Goal: Task Accomplishment & Management: Manage account settings

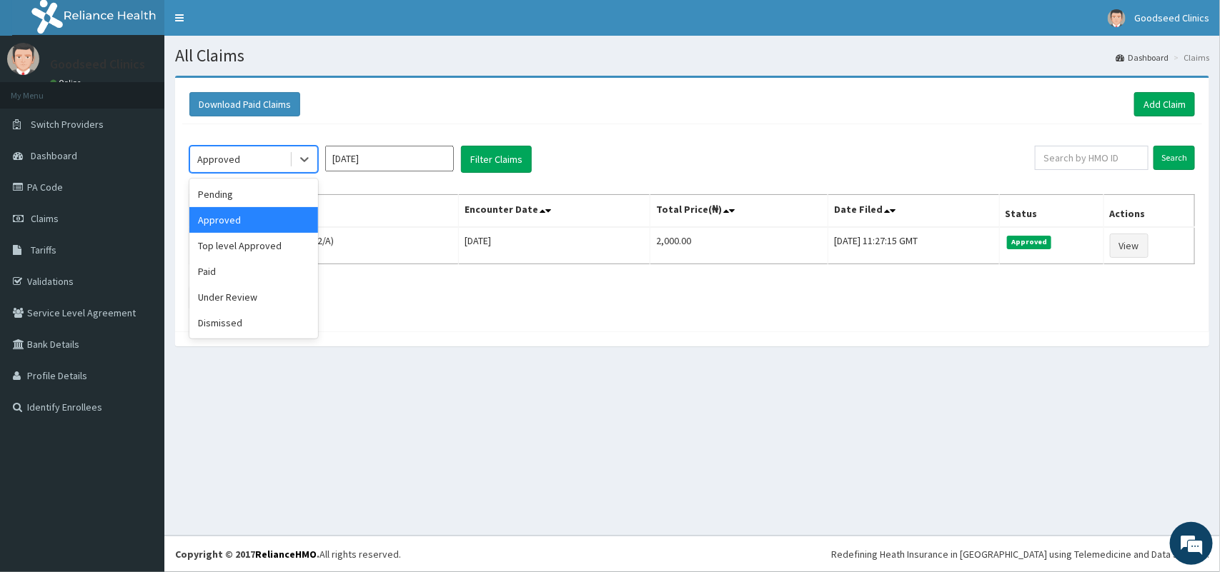
click at [276, 156] on div "Approved" at bounding box center [239, 159] width 99 height 23
click at [212, 302] on div "Under Review" at bounding box center [253, 297] width 129 height 26
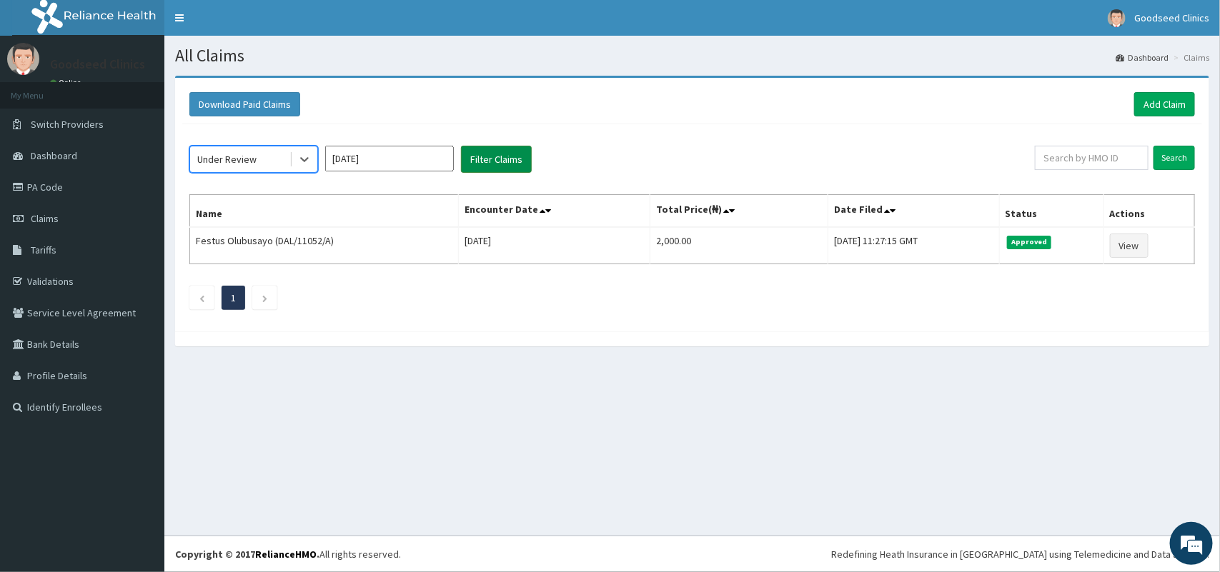
click at [485, 158] on button "Filter Claims" at bounding box center [496, 159] width 71 height 27
click at [485, 154] on button "Filter Claims" at bounding box center [496, 159] width 71 height 27
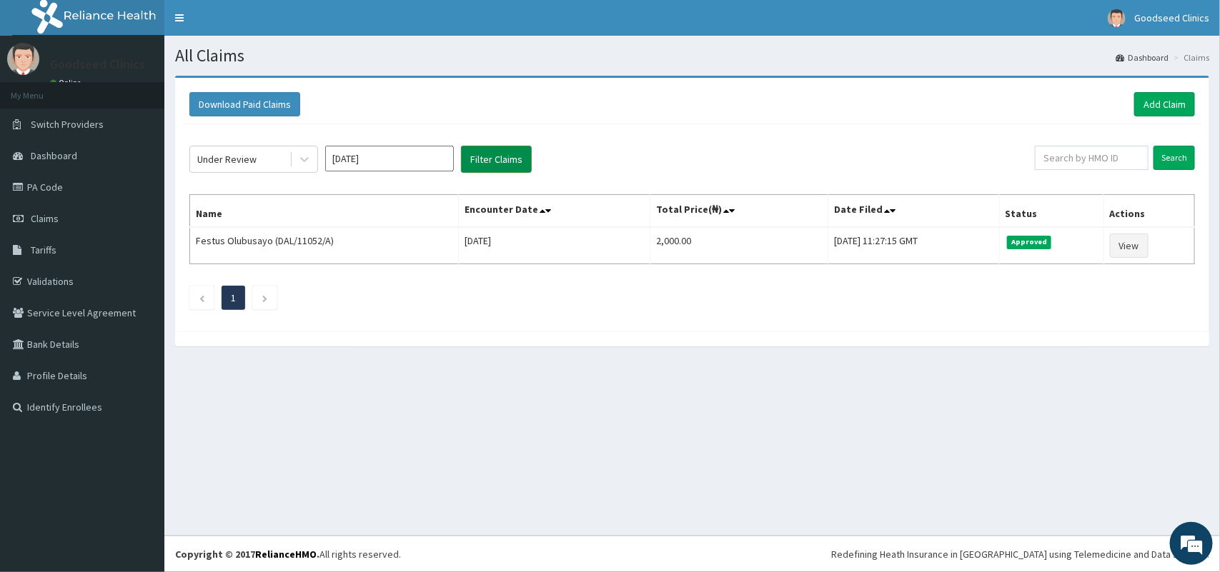
click at [485, 154] on button "Filter Claims" at bounding box center [496, 159] width 71 height 27
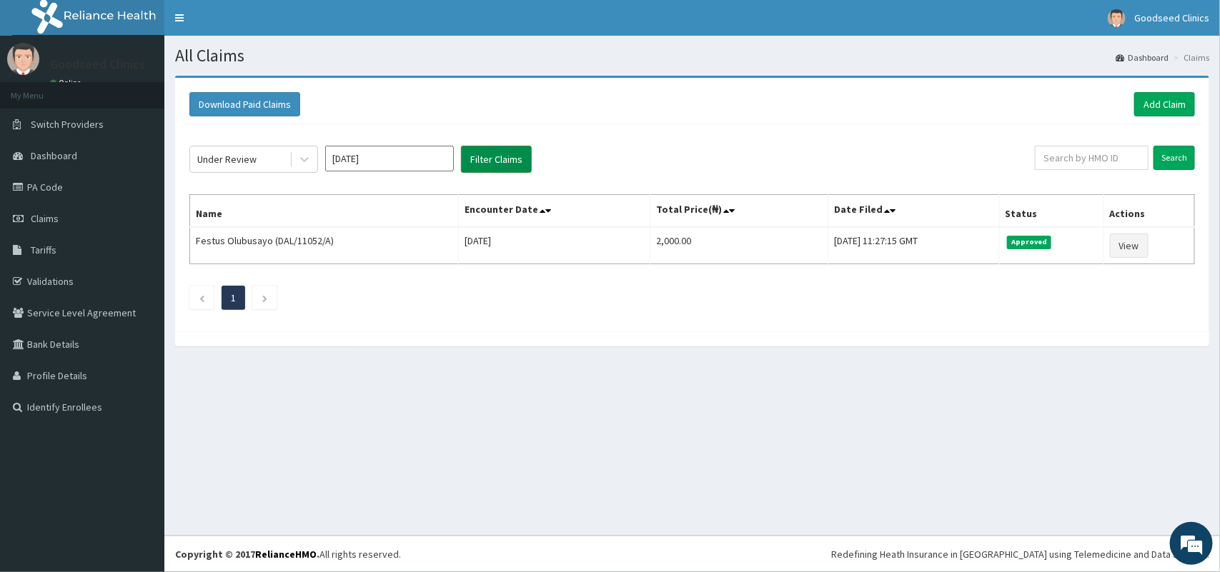
click at [485, 154] on button "Filter Claims" at bounding box center [496, 159] width 71 height 27
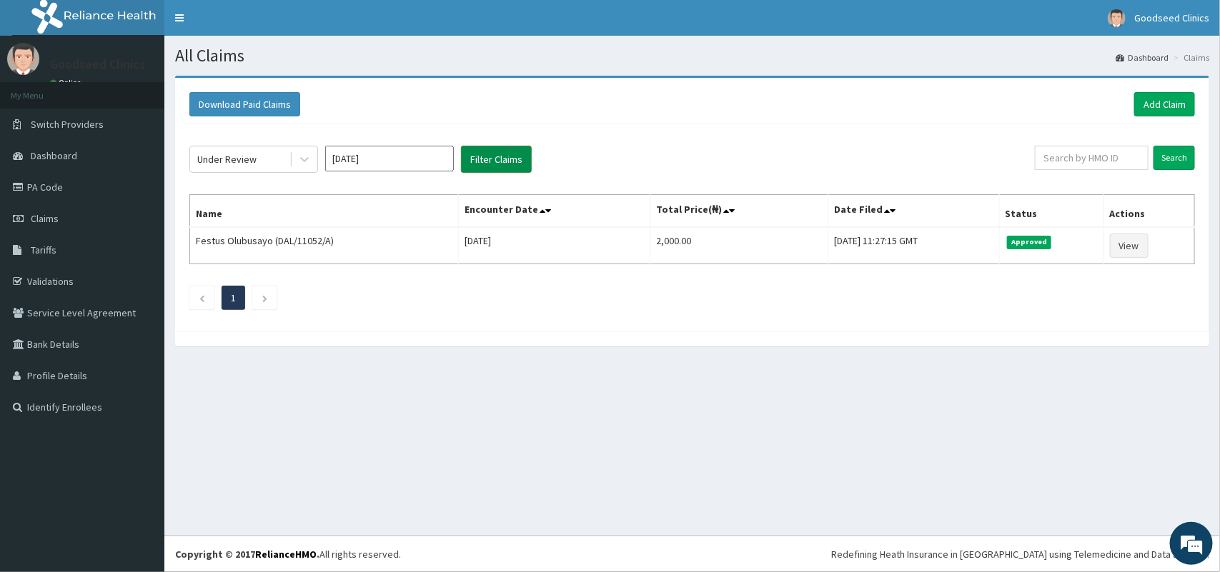
click at [485, 154] on button "Filter Claims" at bounding box center [496, 159] width 71 height 27
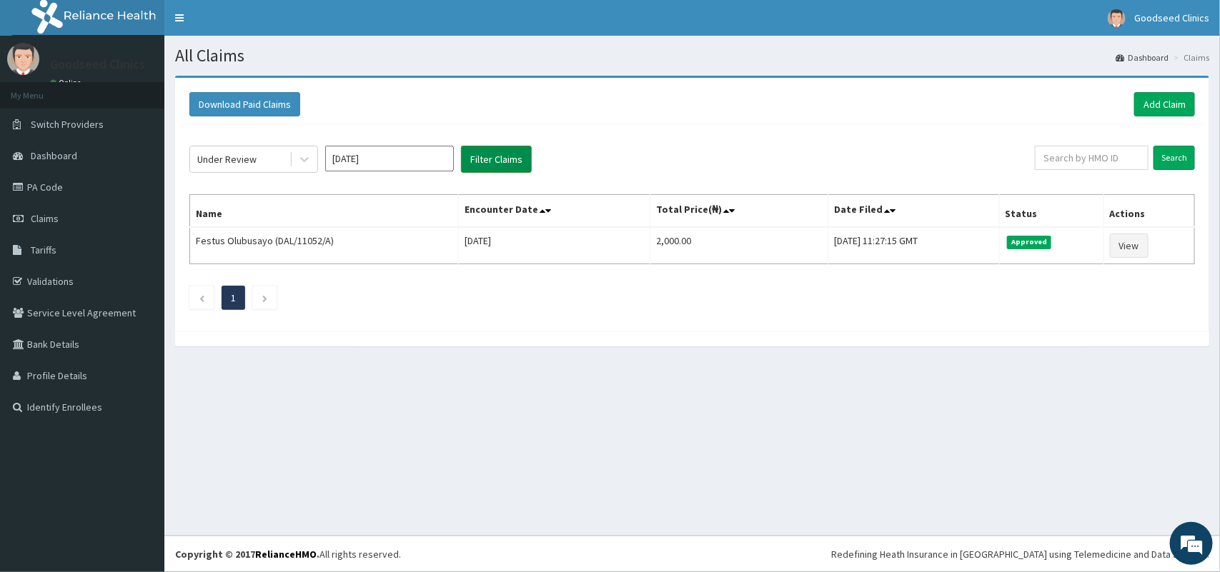
click at [485, 154] on button "Filter Claims" at bounding box center [496, 159] width 71 height 27
click at [272, 157] on div "Under Review" at bounding box center [239, 159] width 99 height 23
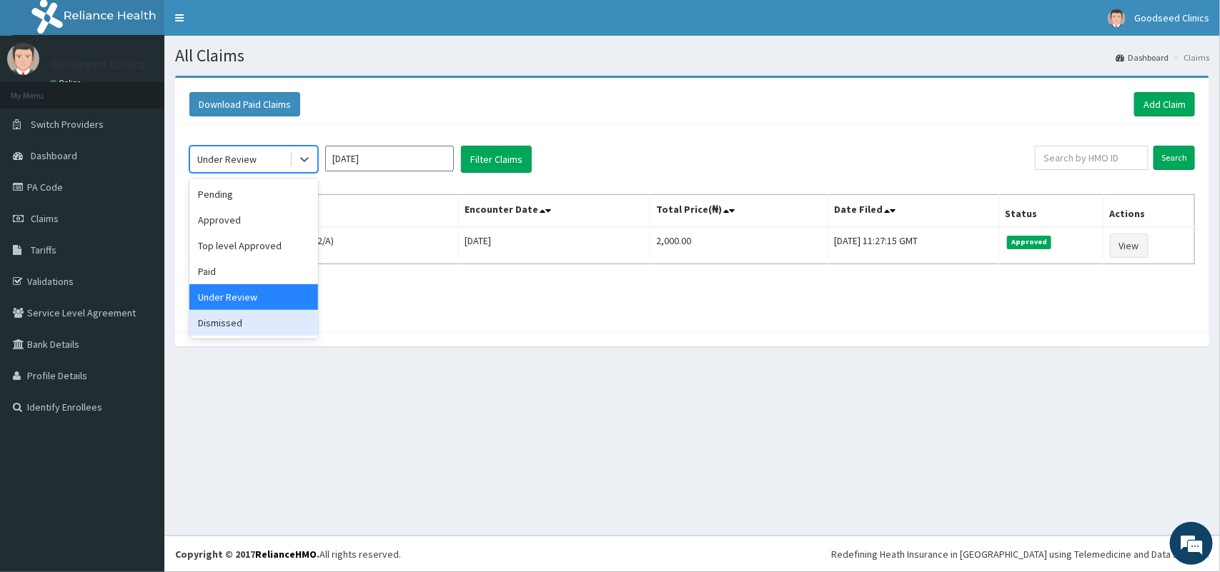
click at [277, 329] on div "Dismissed" at bounding box center [253, 323] width 129 height 26
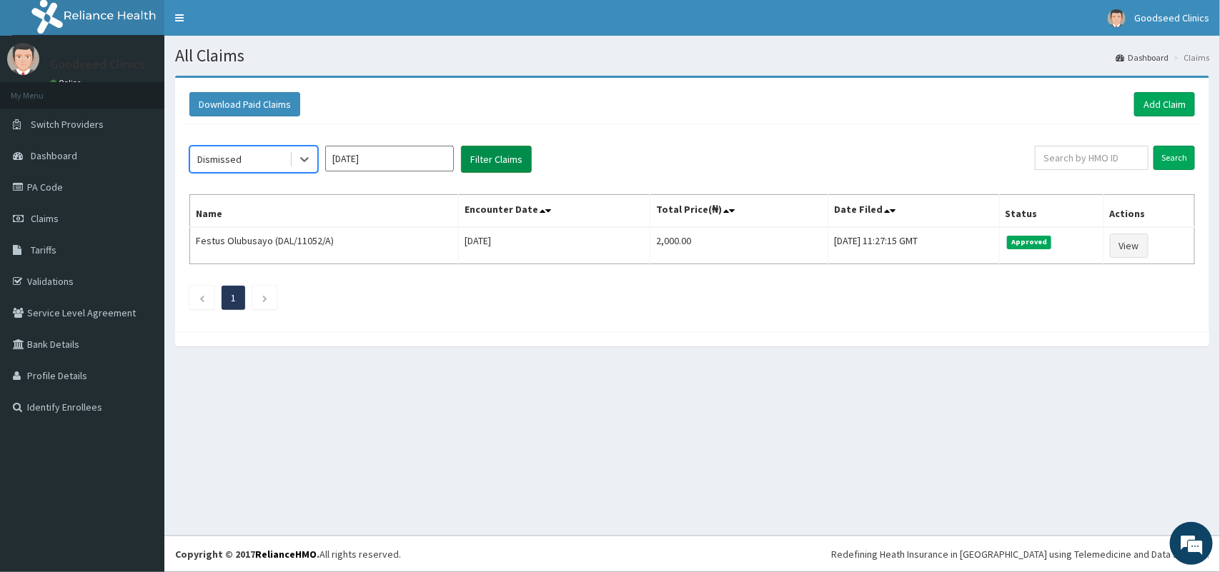
click at [486, 162] on button "Filter Claims" at bounding box center [496, 159] width 71 height 27
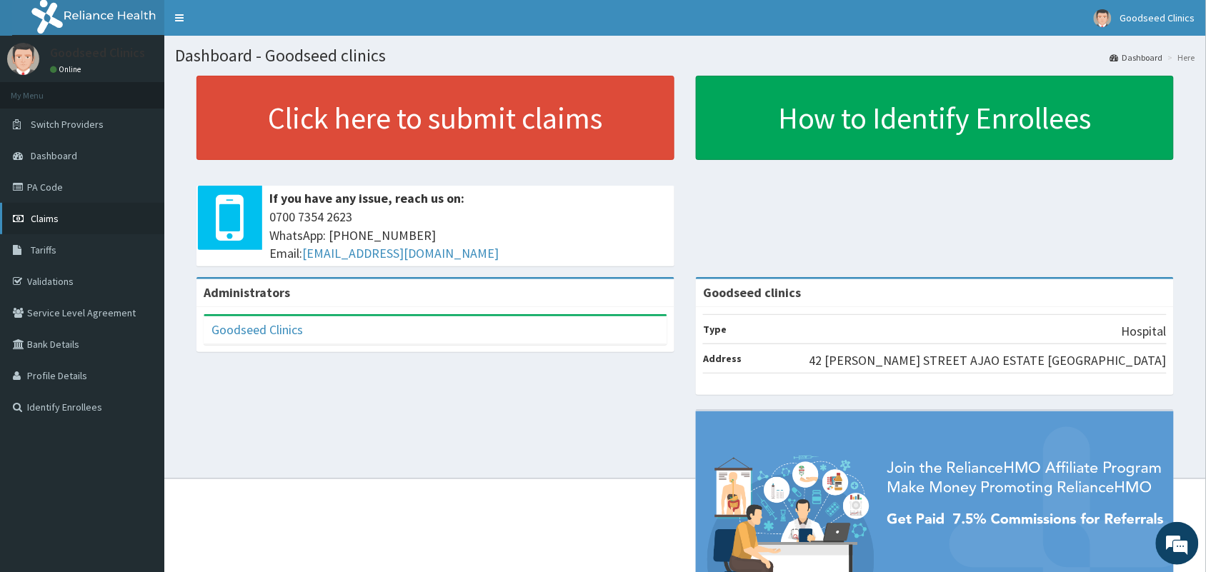
click at [43, 226] on link "Claims" at bounding box center [82, 218] width 164 height 31
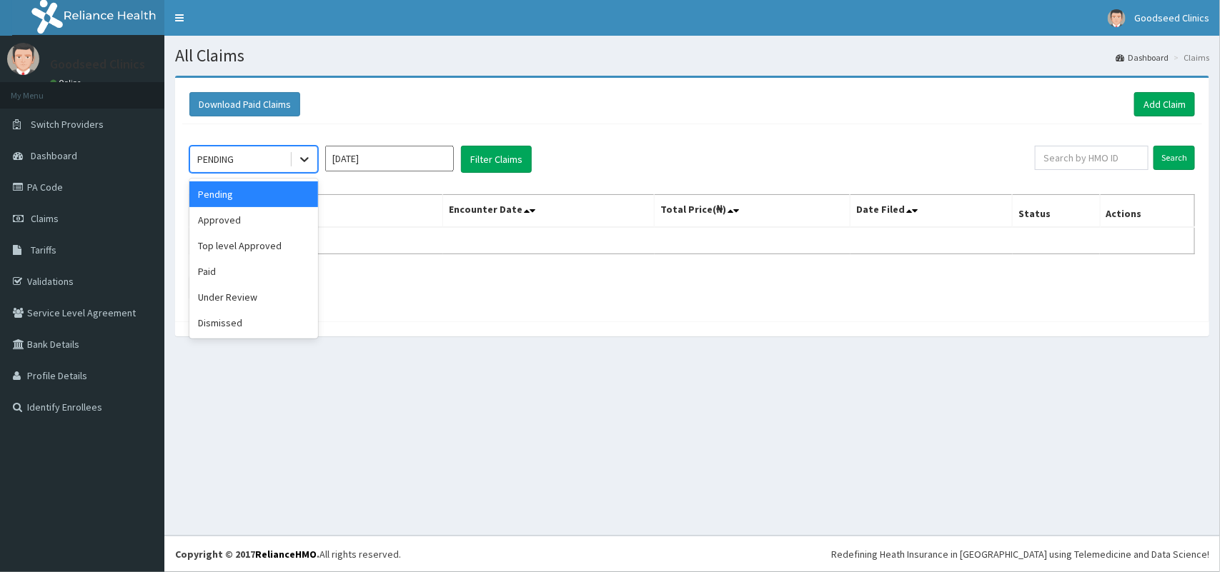
click at [302, 159] on icon at bounding box center [304, 159] width 14 height 14
click at [231, 297] on div "Under Review" at bounding box center [253, 297] width 129 height 26
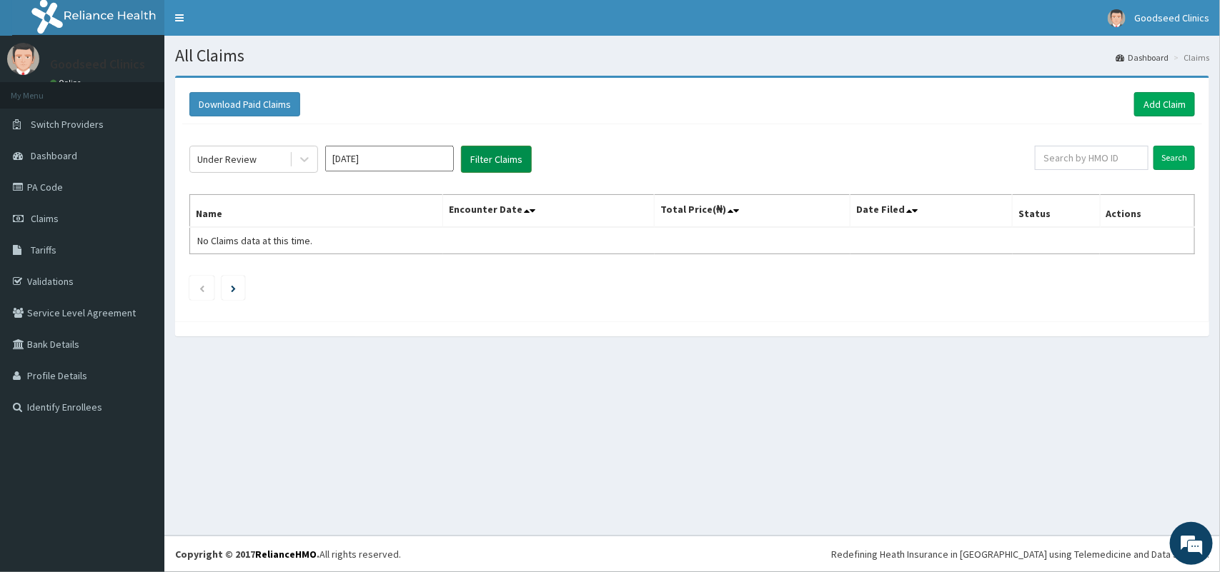
click at [511, 168] on button "Filter Claims" at bounding box center [496, 159] width 71 height 27
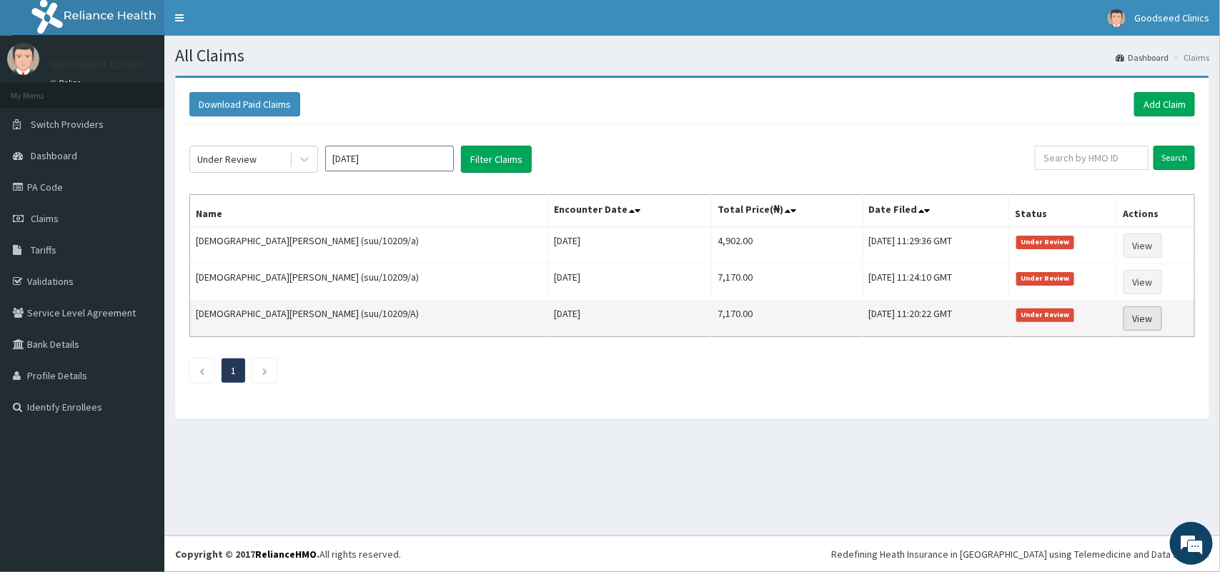
click at [1136, 324] on link "View" at bounding box center [1142, 319] width 39 height 24
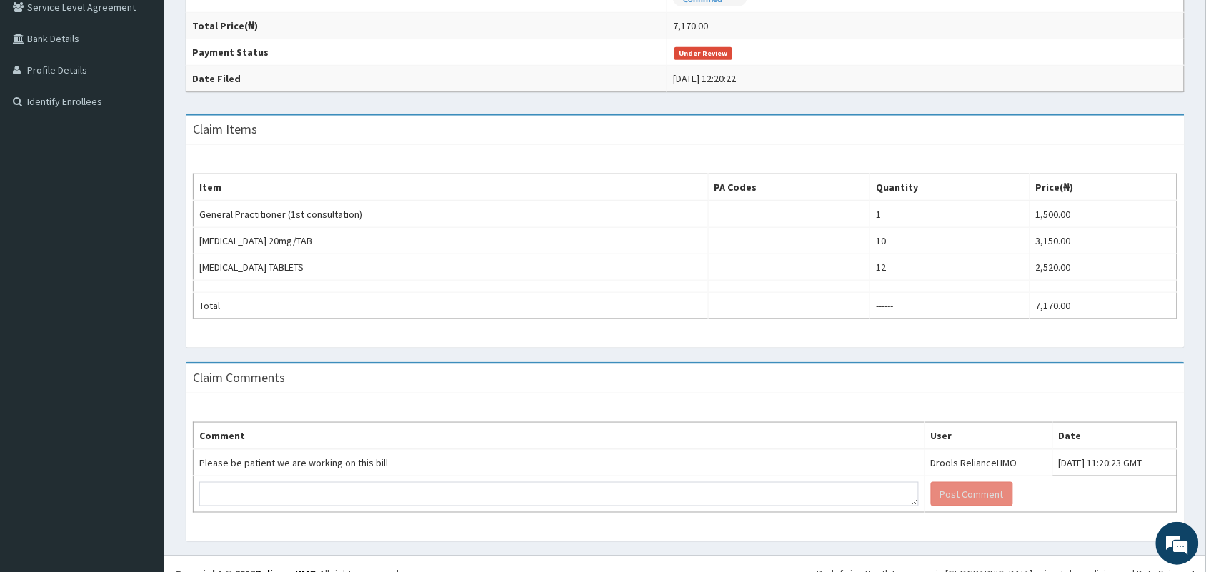
scroll to position [327, 0]
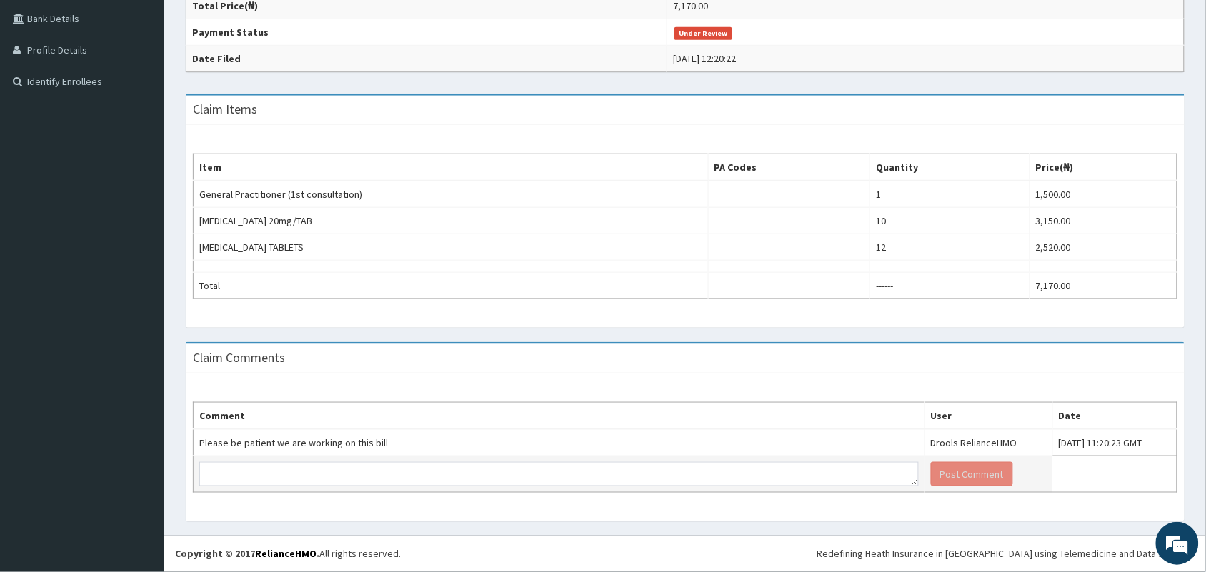
click at [567, 487] on td at bounding box center [560, 475] width 732 height 36
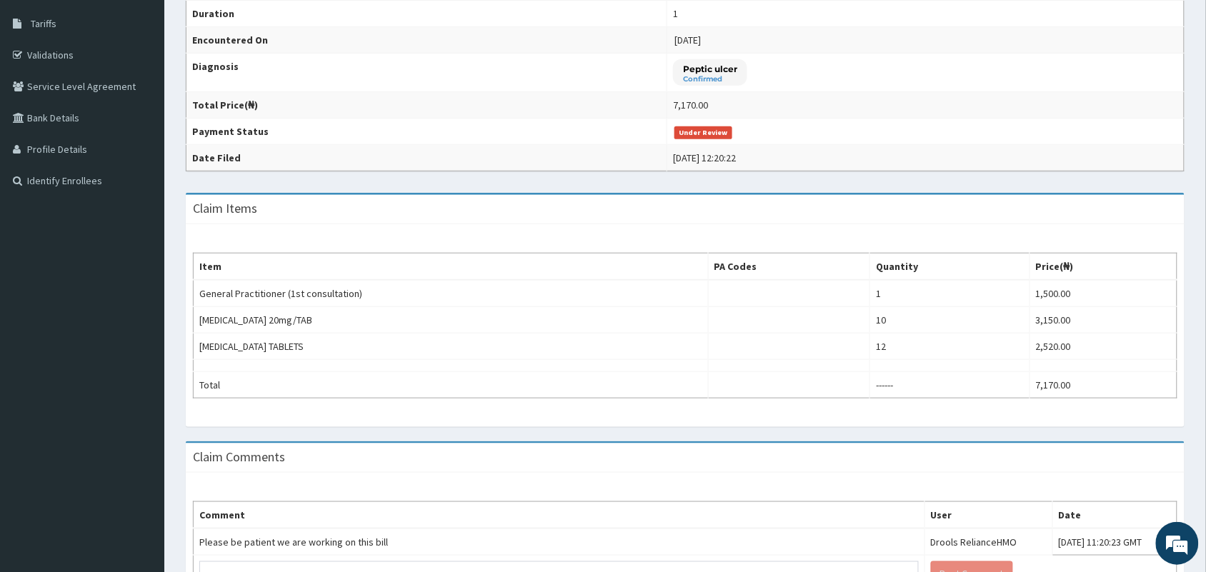
scroll to position [59, 0]
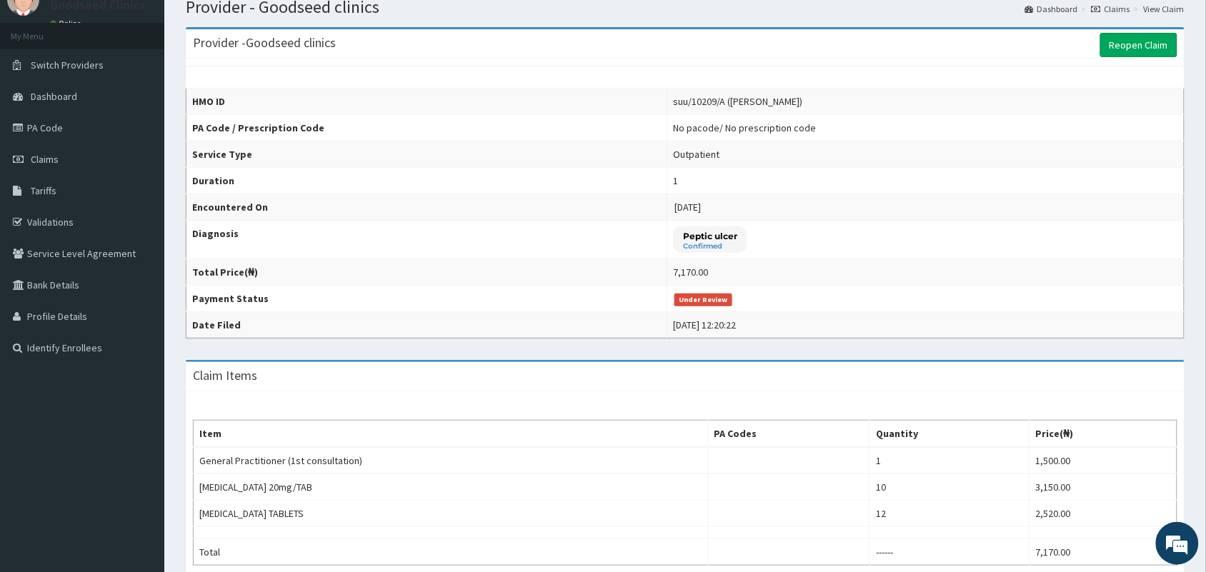
click at [1106, 57] on div "Provider - Goodseed clinics Reopen Claim" at bounding box center [685, 43] width 999 height 29
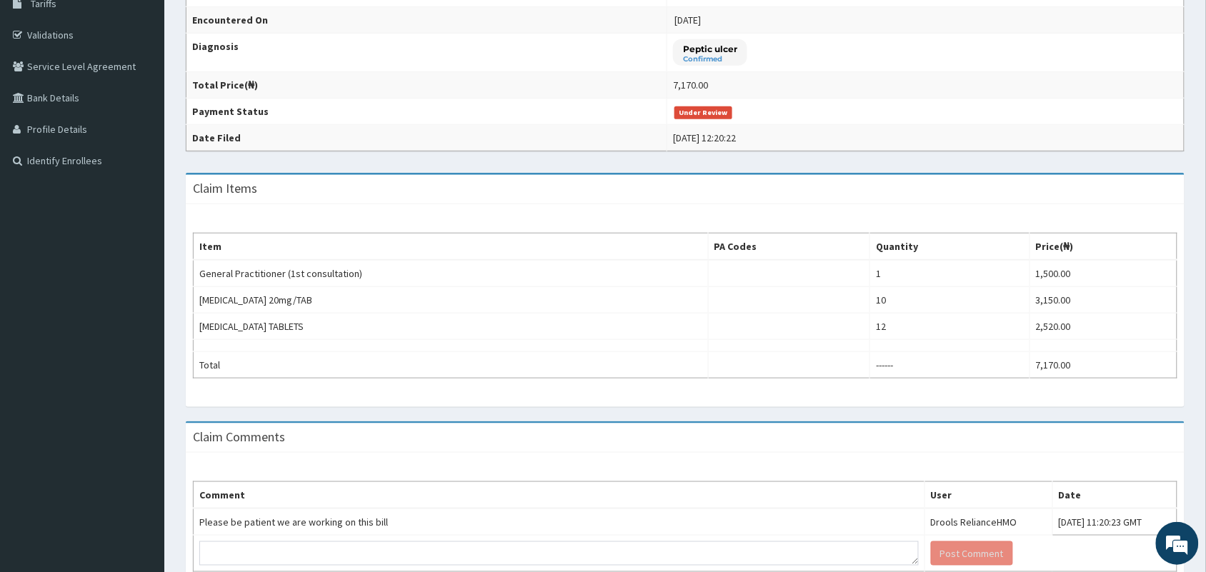
scroll to position [327, 0]
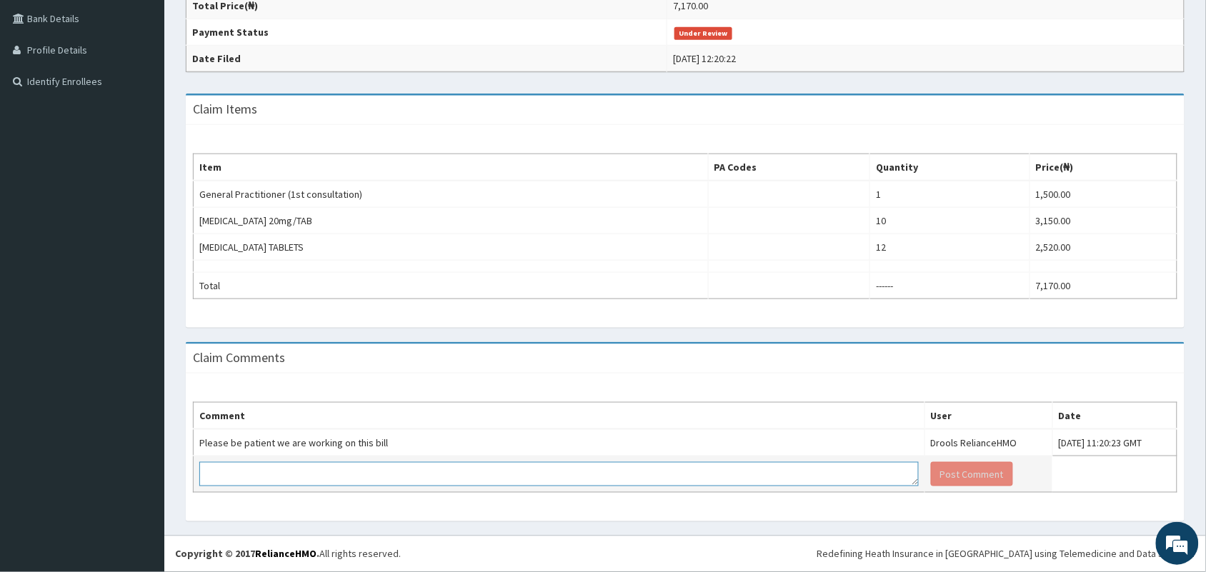
click at [313, 474] on textarea at bounding box center [559, 474] width 720 height 24
type textarea "awaiting response"
click at [931, 480] on button "Post Comment" at bounding box center [972, 474] width 82 height 24
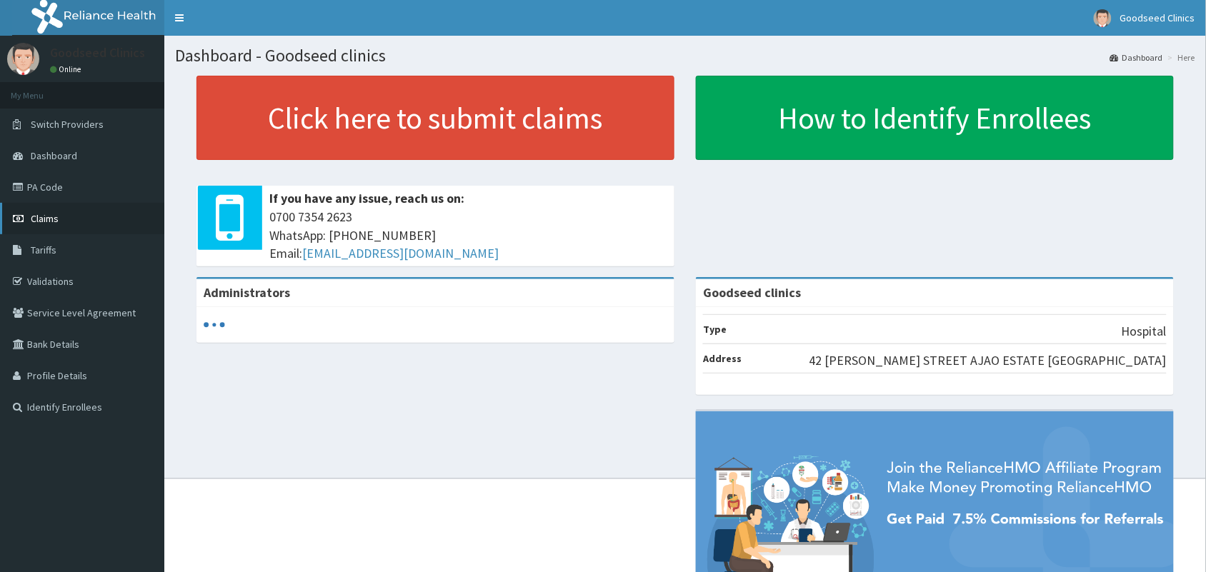
click at [48, 229] on link "Claims" at bounding box center [82, 218] width 164 height 31
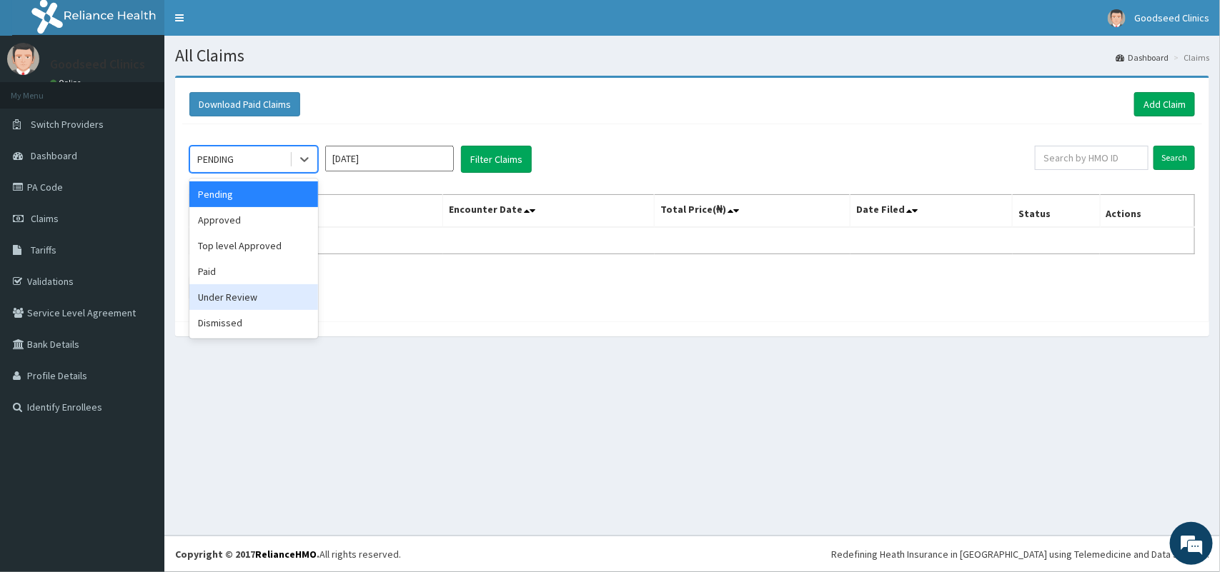
click at [229, 292] on div "Under Review" at bounding box center [253, 297] width 129 height 26
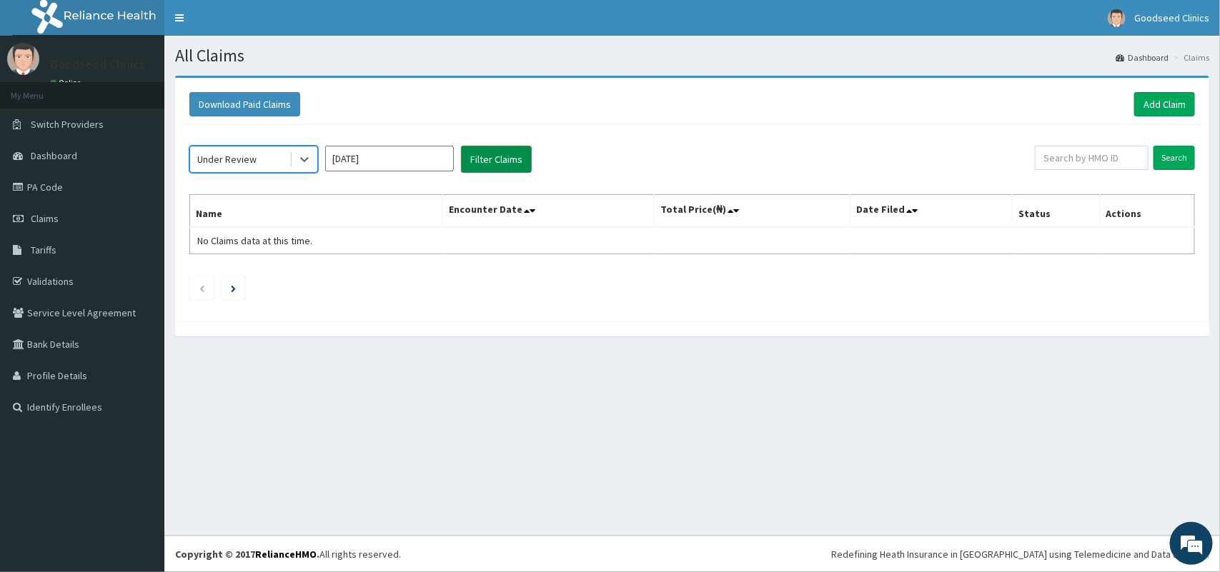
click at [477, 163] on button "Filter Claims" at bounding box center [496, 159] width 71 height 27
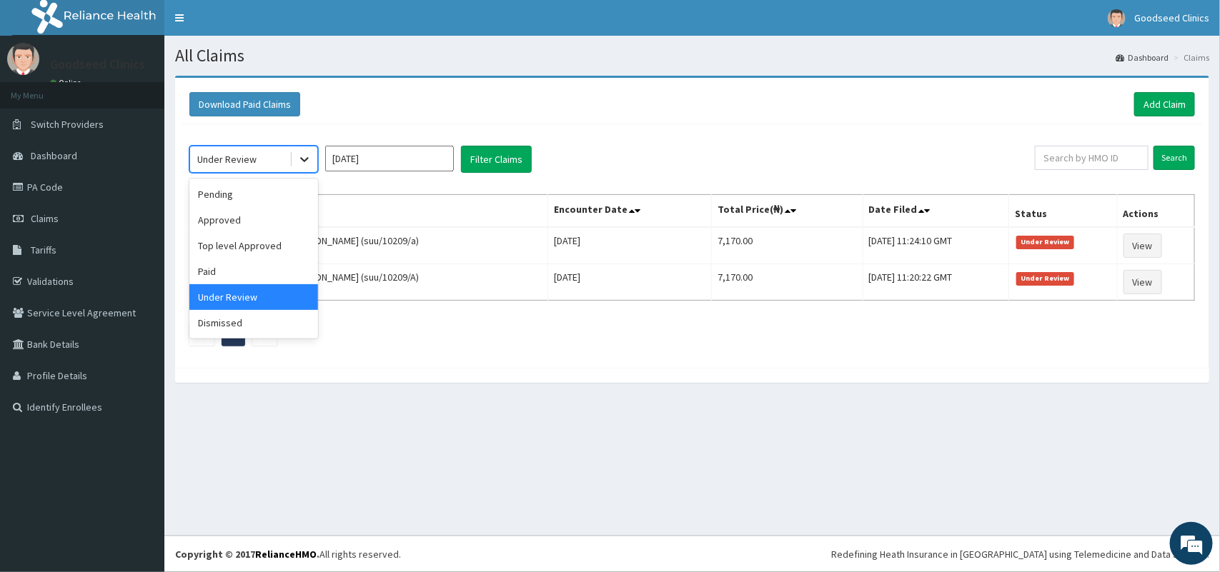
click at [297, 159] on icon at bounding box center [304, 159] width 14 height 14
click at [247, 226] on div "Approved" at bounding box center [253, 220] width 129 height 26
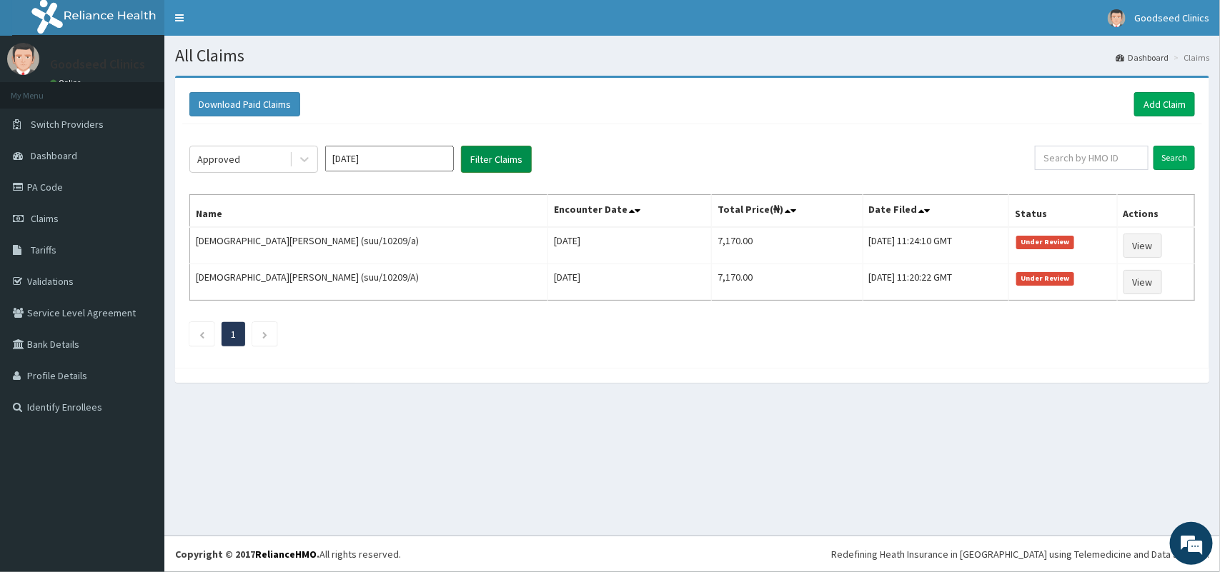
drag, startPoint x: 497, startPoint y: 144, endPoint x: 487, endPoint y: 156, distance: 15.3
click at [492, 146] on div "Approved Sep 2025 Filter Claims Search Name Encounter Date Total Price(₦) Date …" at bounding box center [692, 242] width 1020 height 237
click at [486, 157] on button "Filter Claims" at bounding box center [496, 159] width 71 height 27
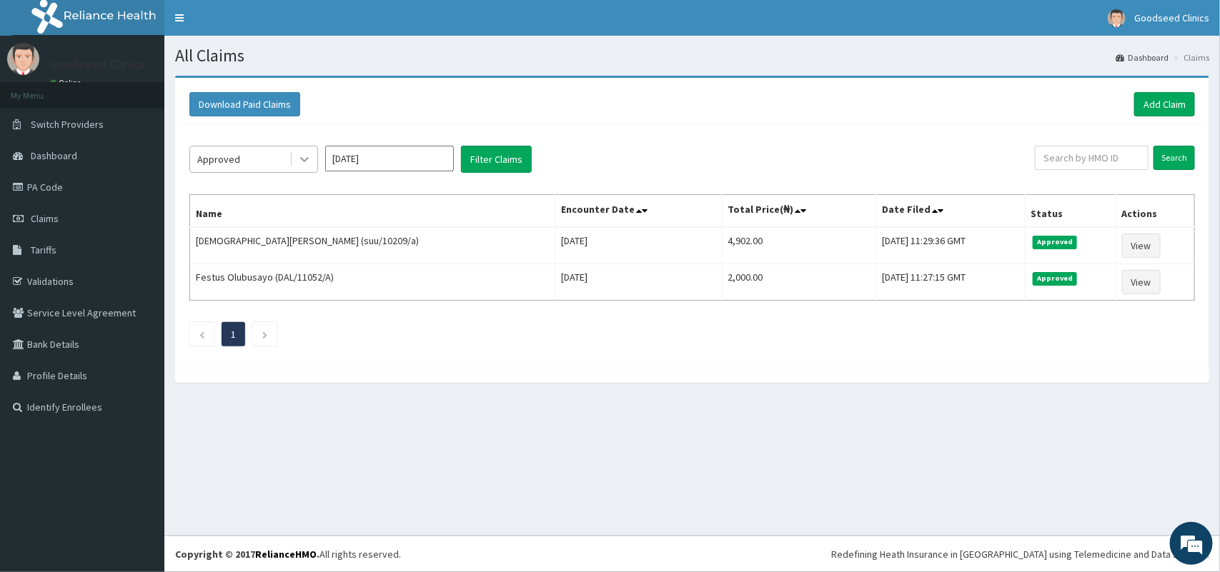
click at [294, 165] on div at bounding box center [305, 159] width 26 height 26
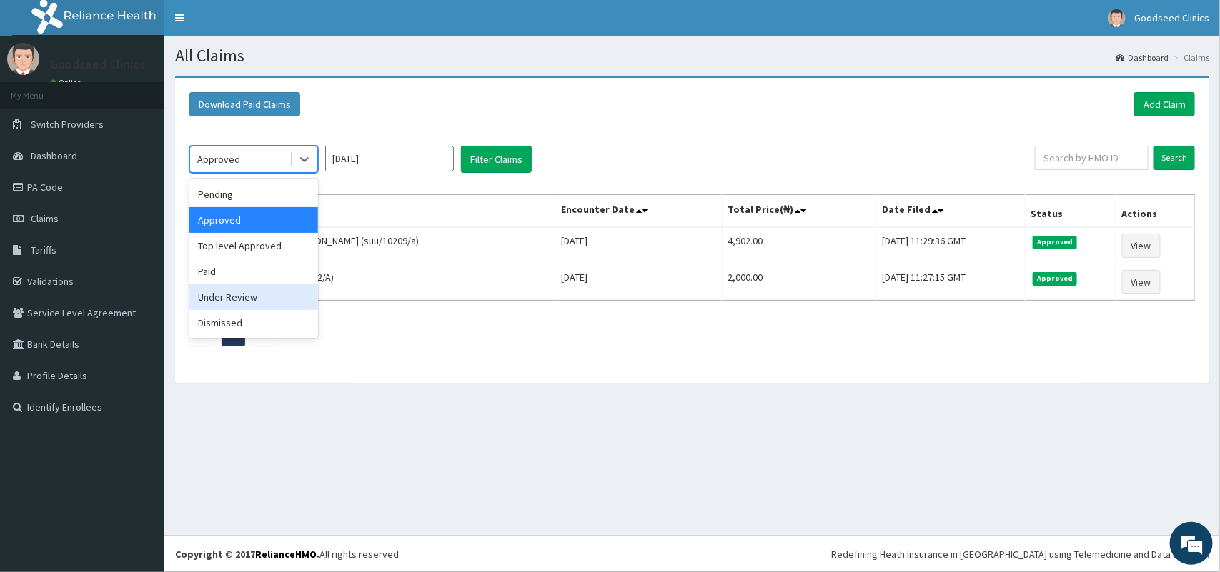
click at [252, 304] on div "Under Review" at bounding box center [253, 297] width 129 height 26
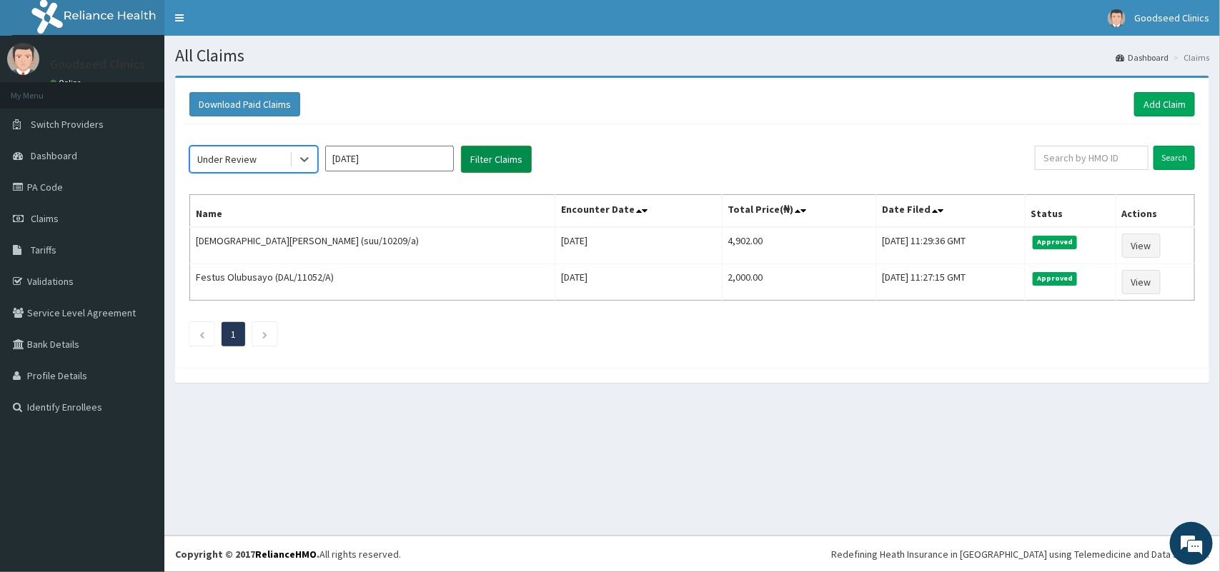
click at [519, 165] on button "Filter Claims" at bounding box center [496, 159] width 71 height 27
click at [516, 159] on button "Filter Claims" at bounding box center [496, 159] width 71 height 27
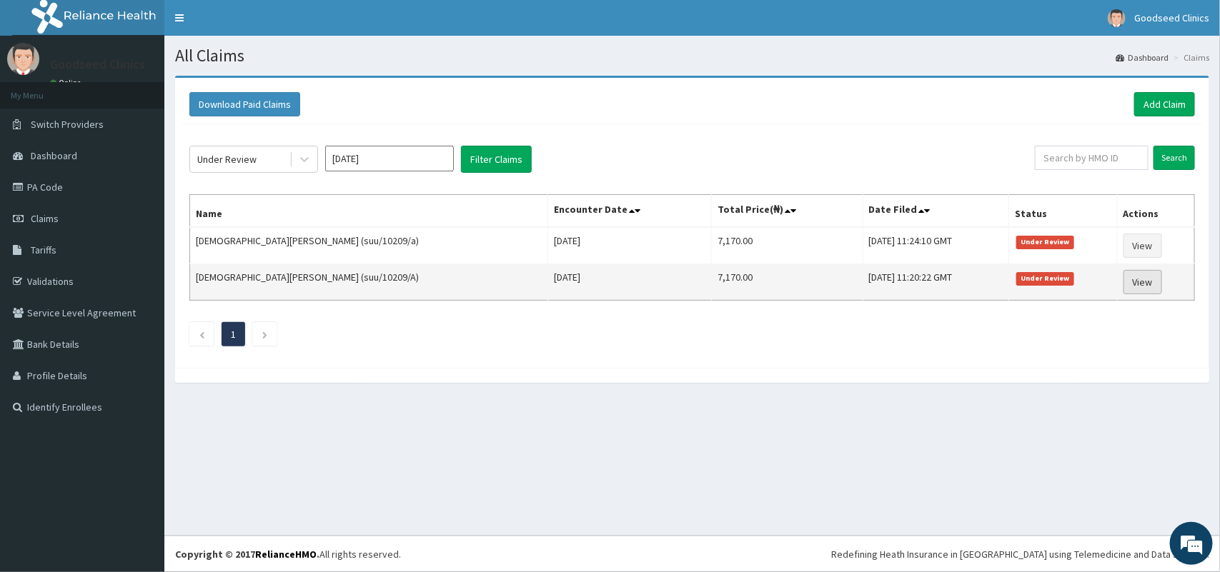
click at [1127, 279] on link "View" at bounding box center [1142, 282] width 39 height 24
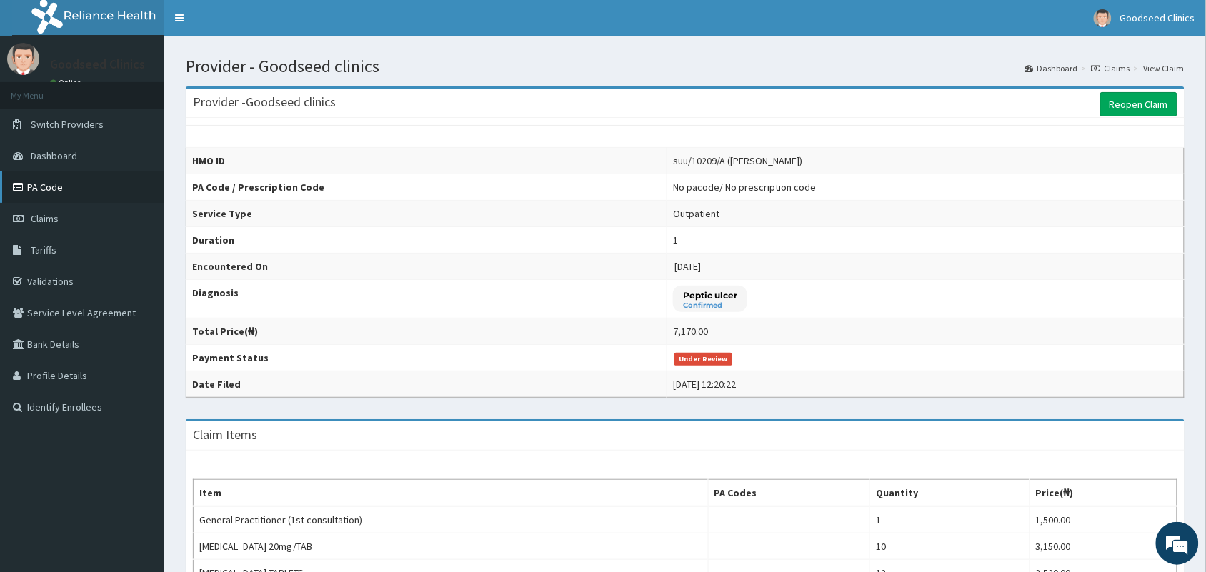
click at [37, 175] on link "PA Code" at bounding box center [82, 187] width 164 height 31
